Goal: Transaction & Acquisition: Obtain resource

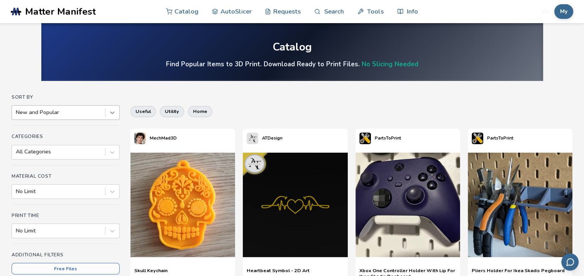
click at [113, 112] on icon at bounding box center [112, 113] width 8 height 8
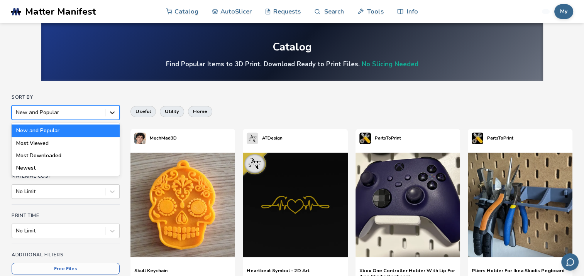
click at [113, 112] on icon at bounding box center [112, 113] width 8 height 8
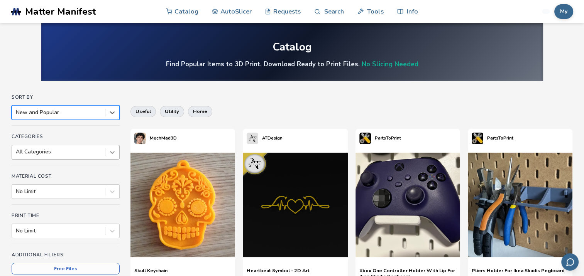
click at [112, 154] on div at bounding box center [112, 153] width 14 height 14
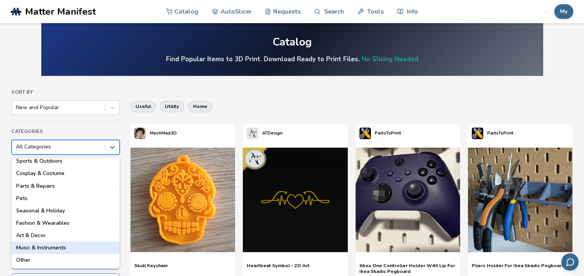
scroll to position [77, 0]
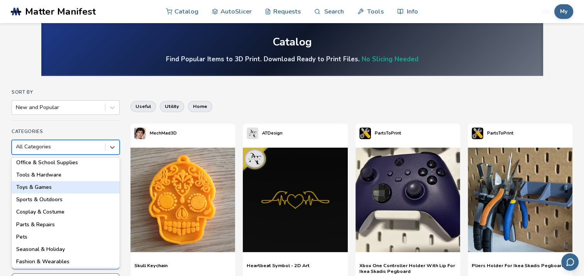
click at [44, 187] on div "Toys & Games" at bounding box center [66, 187] width 108 height 12
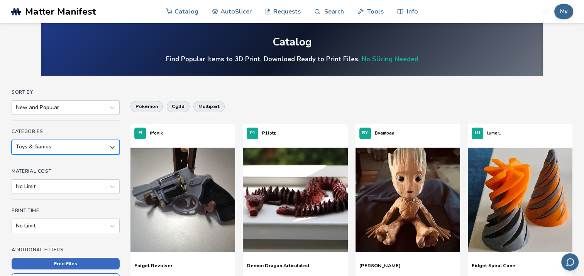
click at [64, 265] on button "Free Files" at bounding box center [66, 264] width 108 height 12
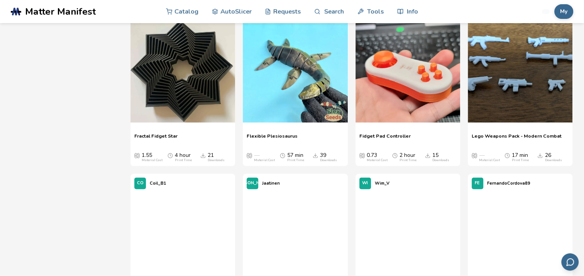
scroll to position [2159, 0]
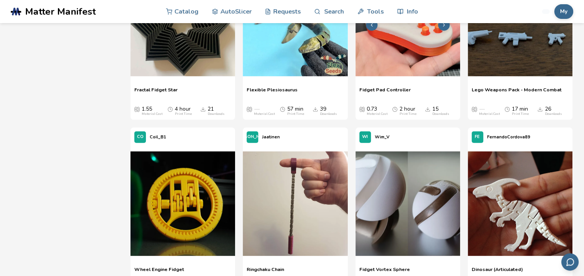
click at [405, 59] on img at bounding box center [407, 24] width 105 height 105
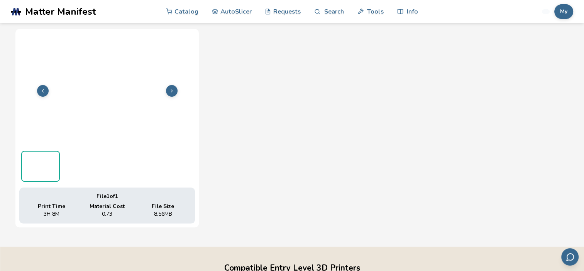
scroll to position [273, 0]
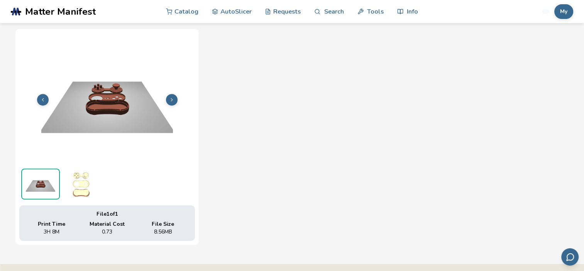
click at [169, 97] on icon at bounding box center [171, 99] width 5 height 5
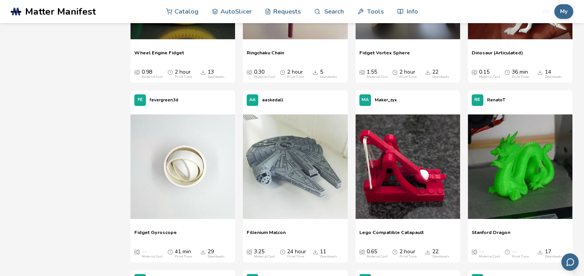
scroll to position [2384, 0]
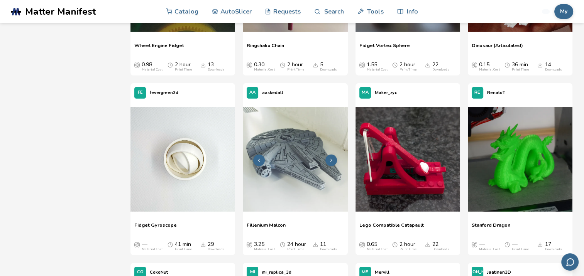
click at [334, 159] on button at bounding box center [331, 161] width 12 height 12
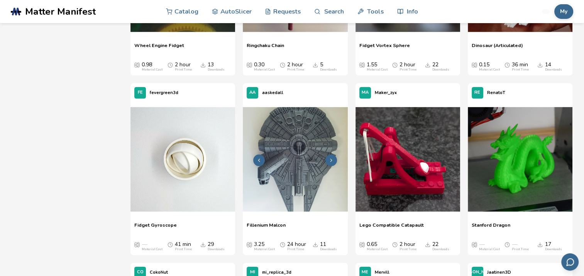
click at [332, 159] on icon at bounding box center [330, 160] width 5 height 5
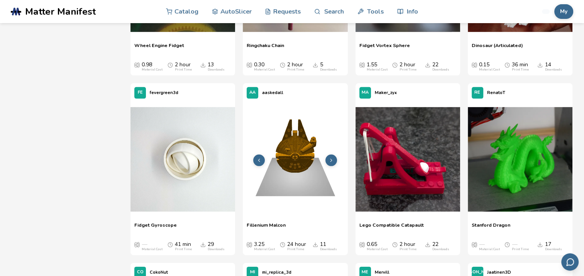
click at [332, 159] on icon at bounding box center [330, 160] width 5 height 5
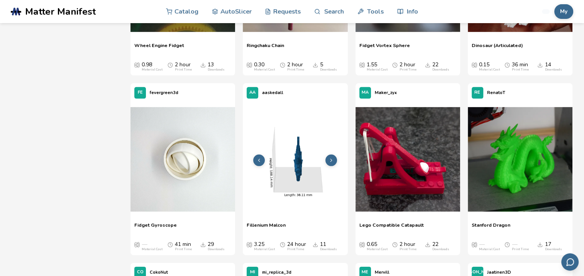
click at [332, 159] on icon at bounding box center [330, 160] width 5 height 5
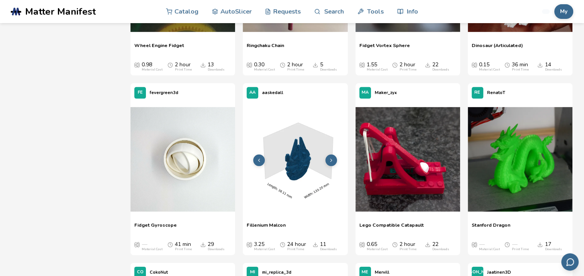
click at [332, 159] on icon at bounding box center [330, 160] width 5 height 5
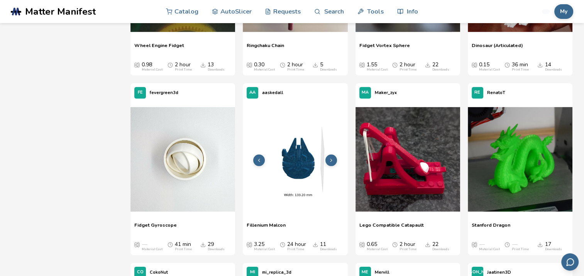
click at [332, 159] on icon at bounding box center [330, 160] width 5 height 5
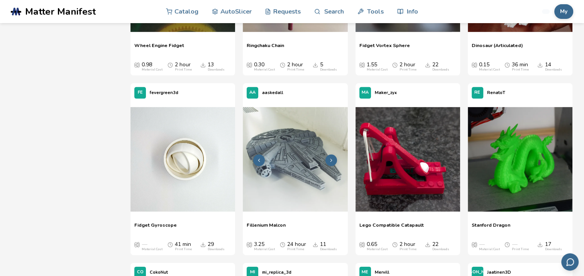
click at [293, 160] on img at bounding box center [295, 159] width 105 height 105
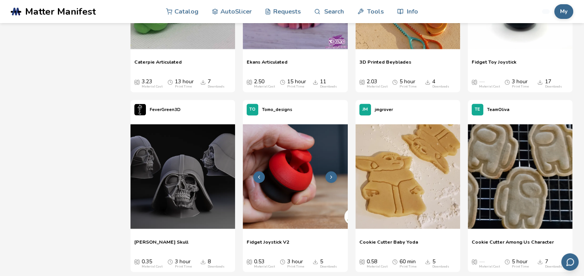
scroll to position [4170, 0]
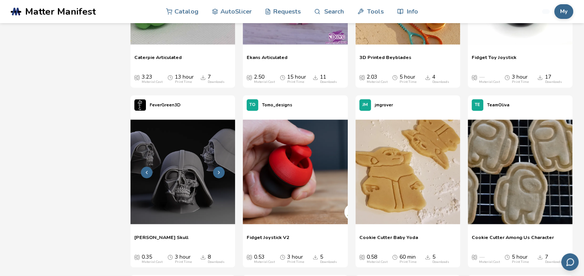
click at [217, 173] on icon at bounding box center [218, 172] width 5 height 5
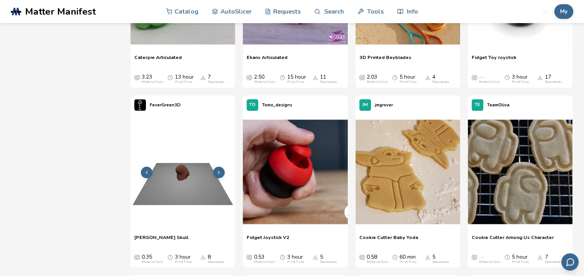
click at [216, 171] on icon at bounding box center [218, 172] width 5 height 5
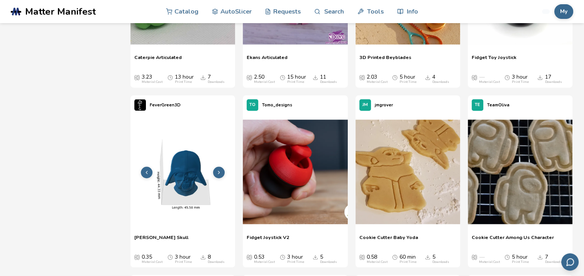
click at [218, 173] on icon at bounding box center [218, 172] width 5 height 5
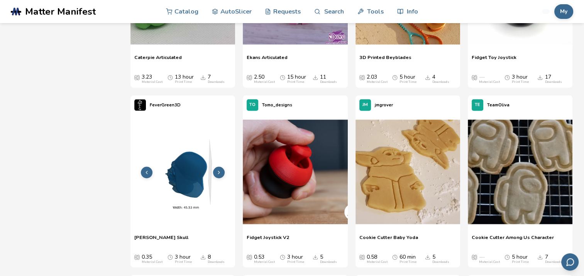
click at [218, 173] on icon at bounding box center [218, 172] width 5 height 5
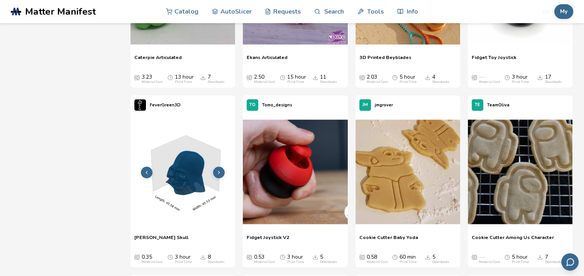
click at [218, 173] on icon at bounding box center [218, 172] width 5 height 5
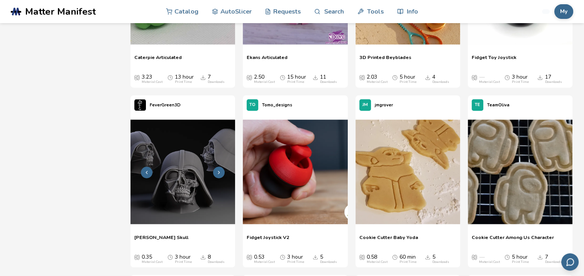
click at [187, 181] on img at bounding box center [182, 172] width 105 height 105
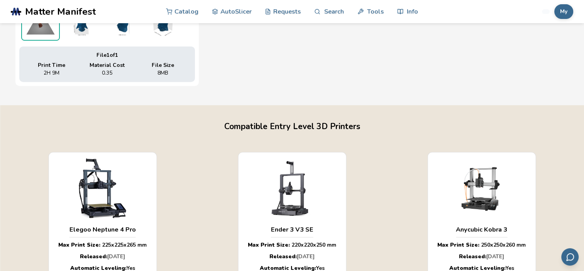
scroll to position [77, 0]
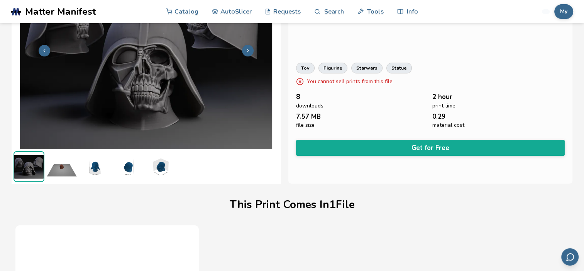
click at [427, 144] on button "Get for Free" at bounding box center [430, 148] width 269 height 16
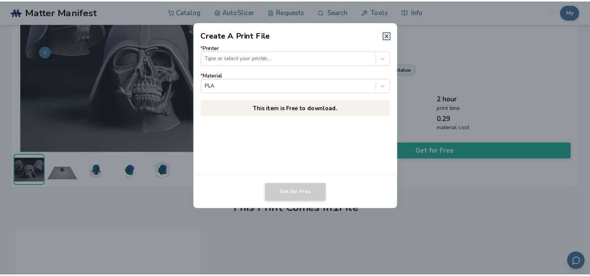
scroll to position [76, 0]
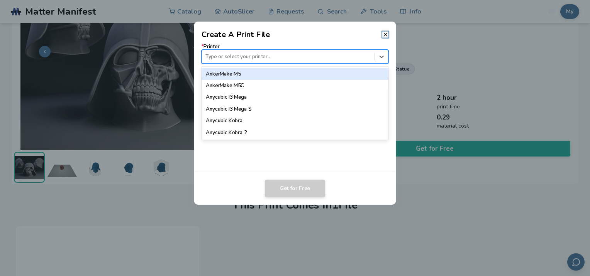
click at [250, 53] on div at bounding box center [287, 56] width 165 height 7
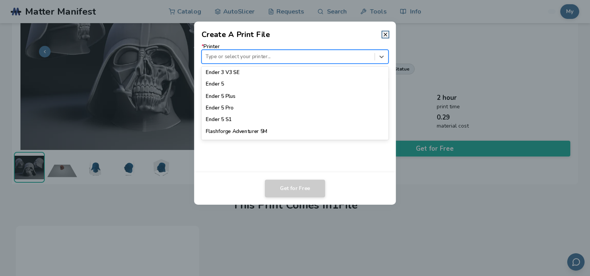
scroll to position [618, 0]
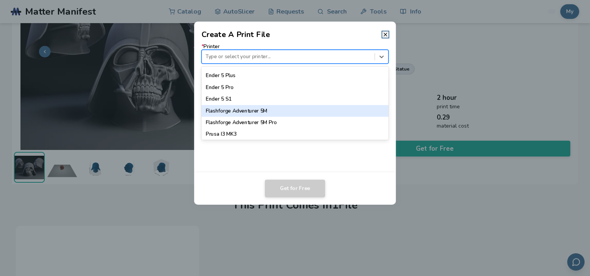
click at [250, 113] on div "Flashforge Adventurer 5M" at bounding box center [294, 111] width 187 height 12
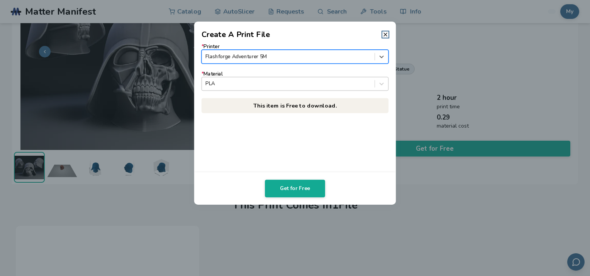
click at [261, 85] on div at bounding box center [287, 83] width 165 height 7
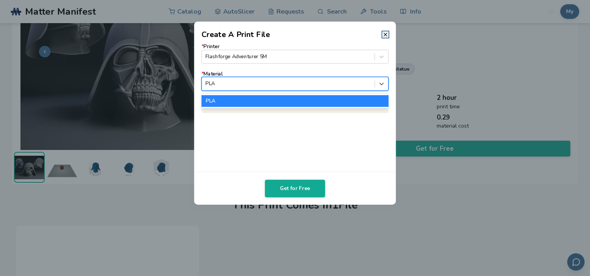
click at [261, 85] on div at bounding box center [287, 83] width 165 height 7
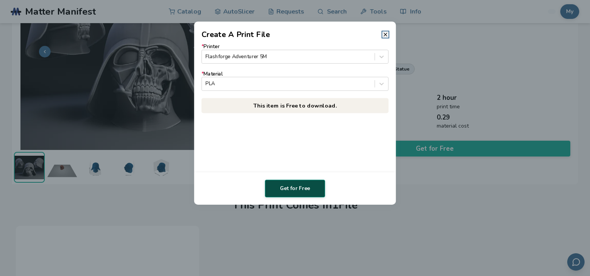
click at [291, 190] on button "Get for Free" at bounding box center [295, 189] width 60 height 18
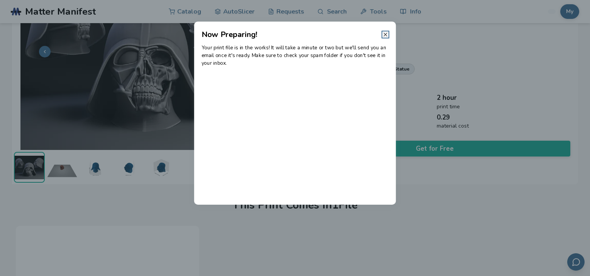
click at [386, 34] on line at bounding box center [385, 34] width 3 height 3
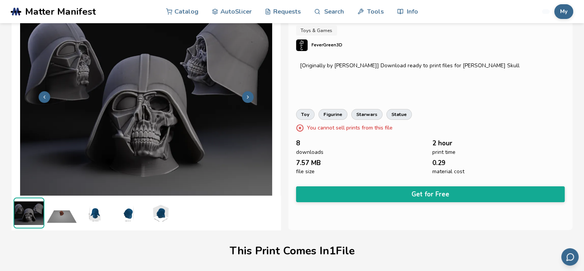
scroll to position [0, 0]
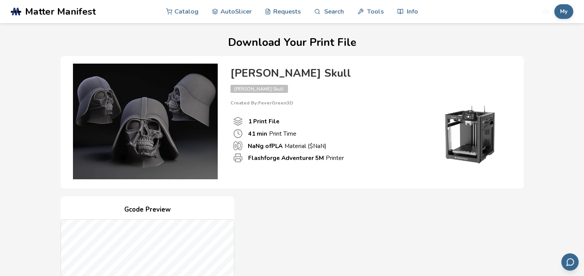
scroll to position [270, 0]
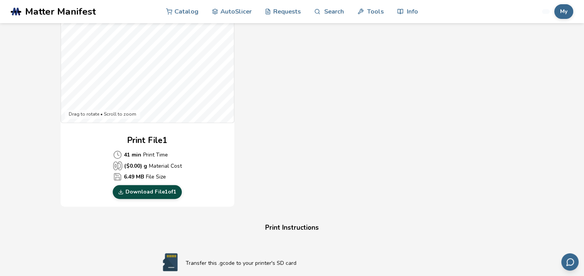
click at [148, 191] on link "Download File 1 of 1" at bounding box center [147, 192] width 69 height 14
